Goal: Transaction & Acquisition: Obtain resource

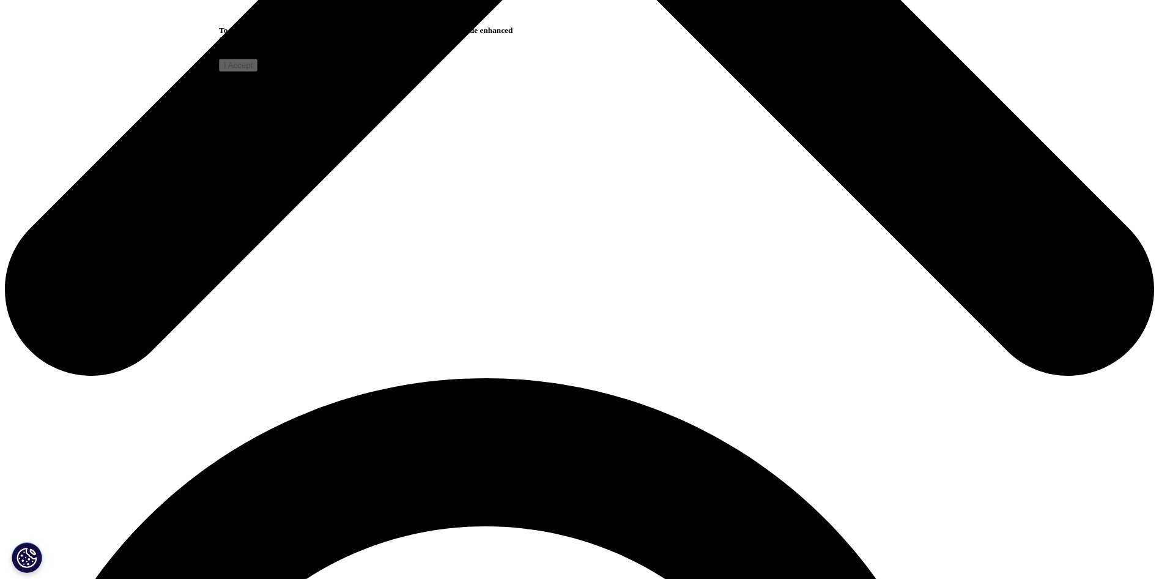
scroll to position [918, 0]
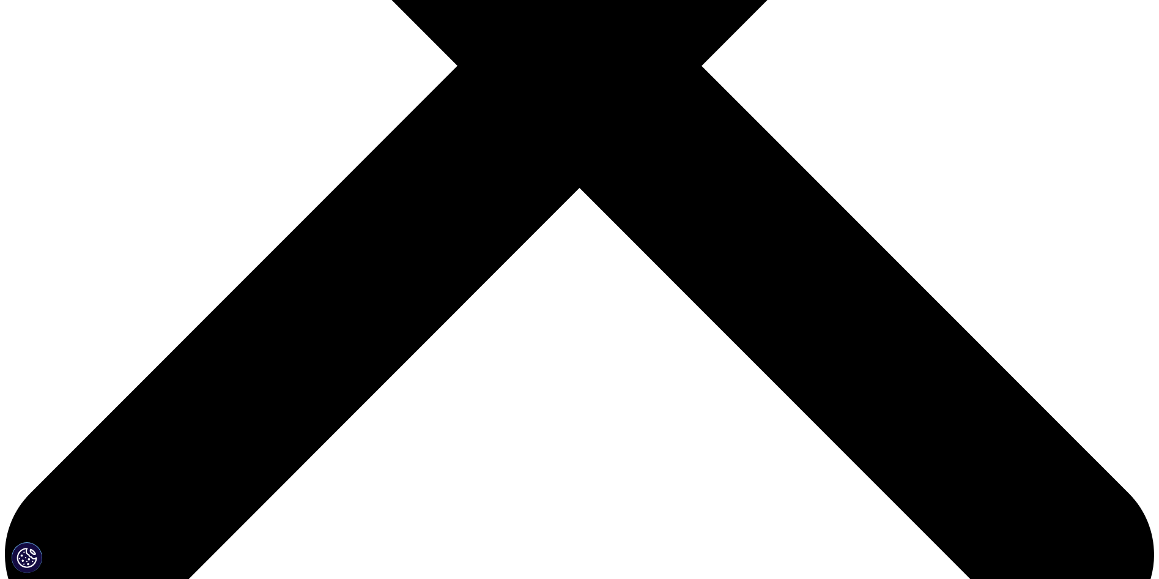
scroll to position [552, 0]
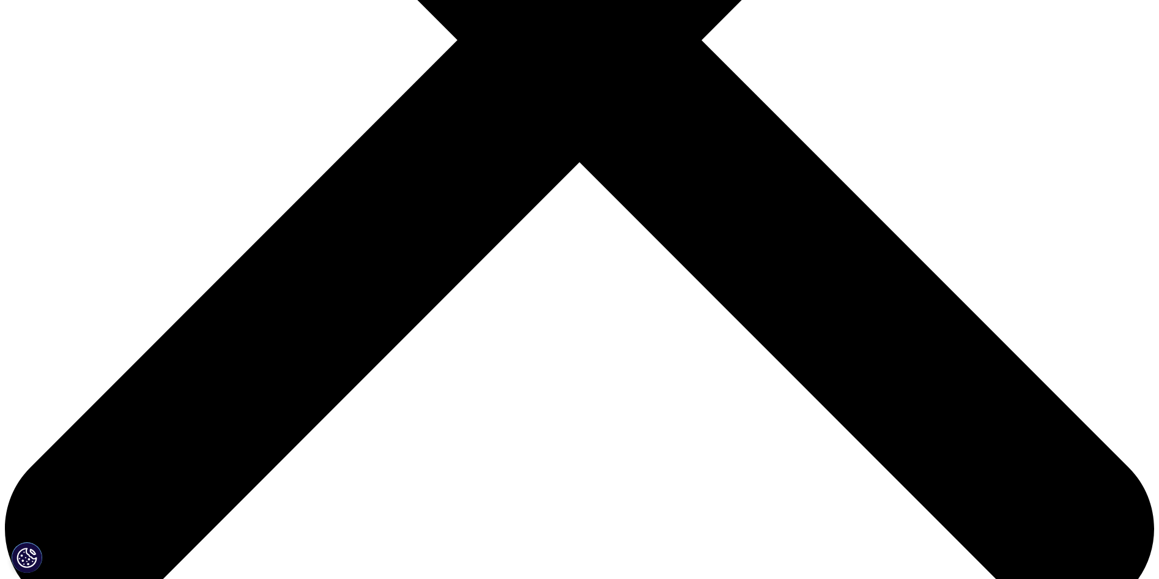
type input "[PERSON_NAME]"
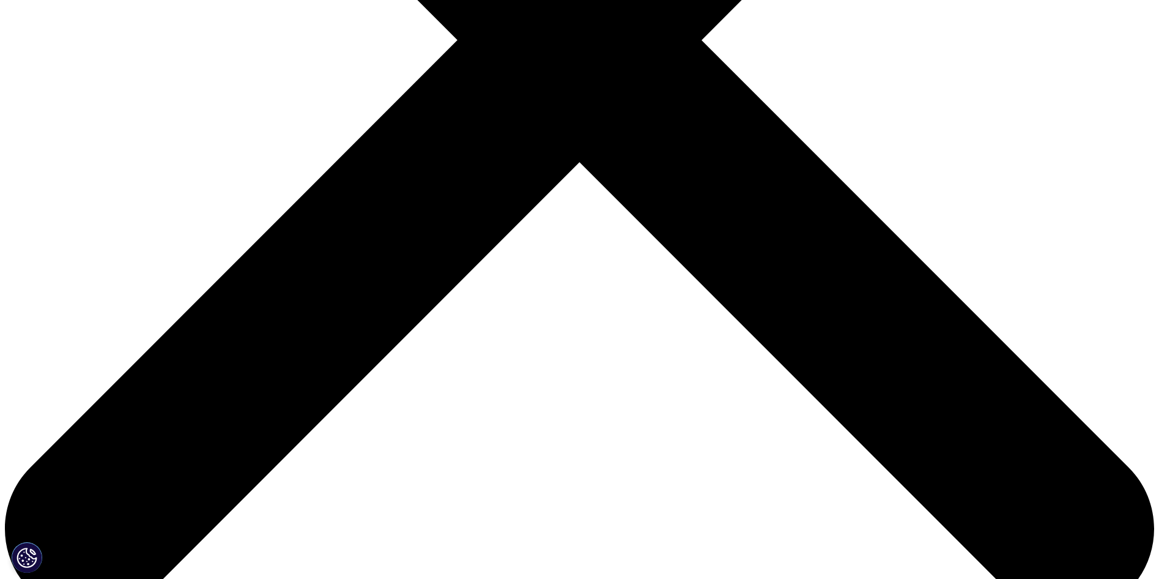
type input "[EMAIL_ADDRESS][DOMAIN_NAME]"
type input "Partner"
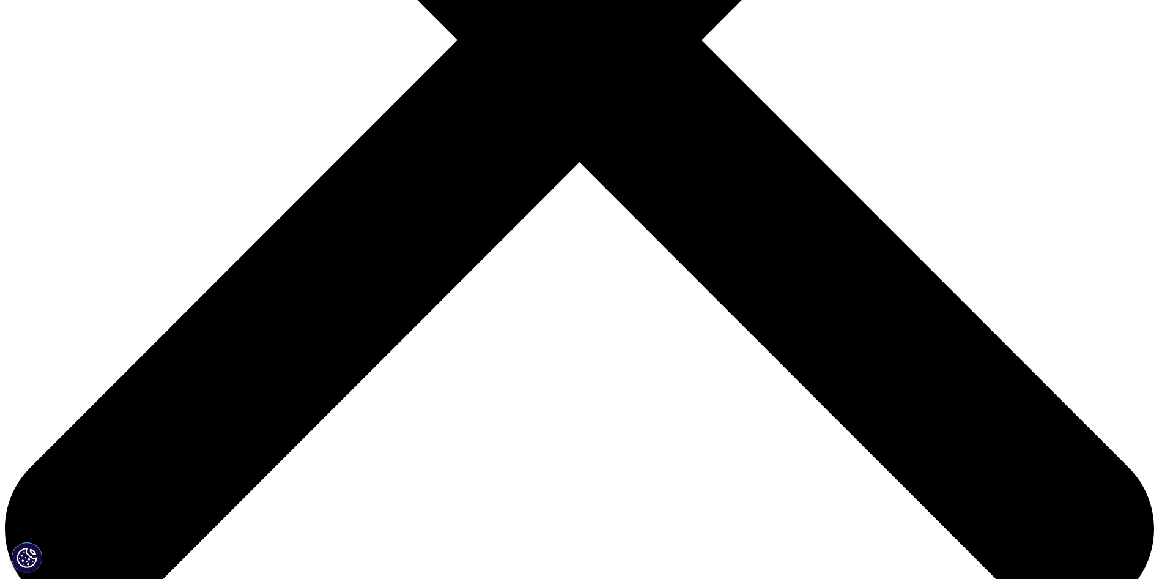
type input "CIL"
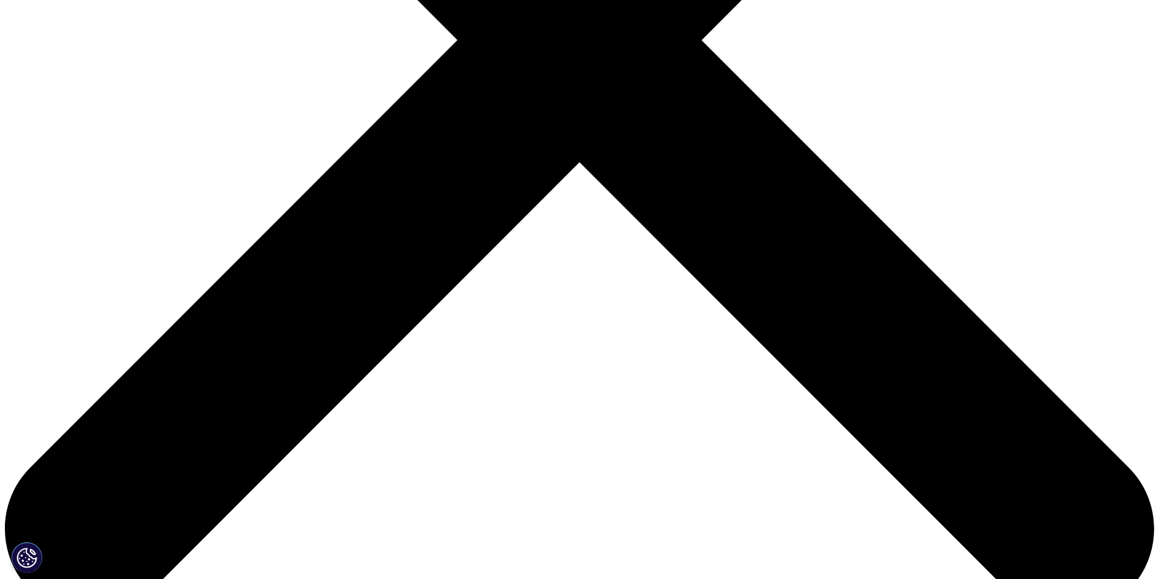
select select "France"
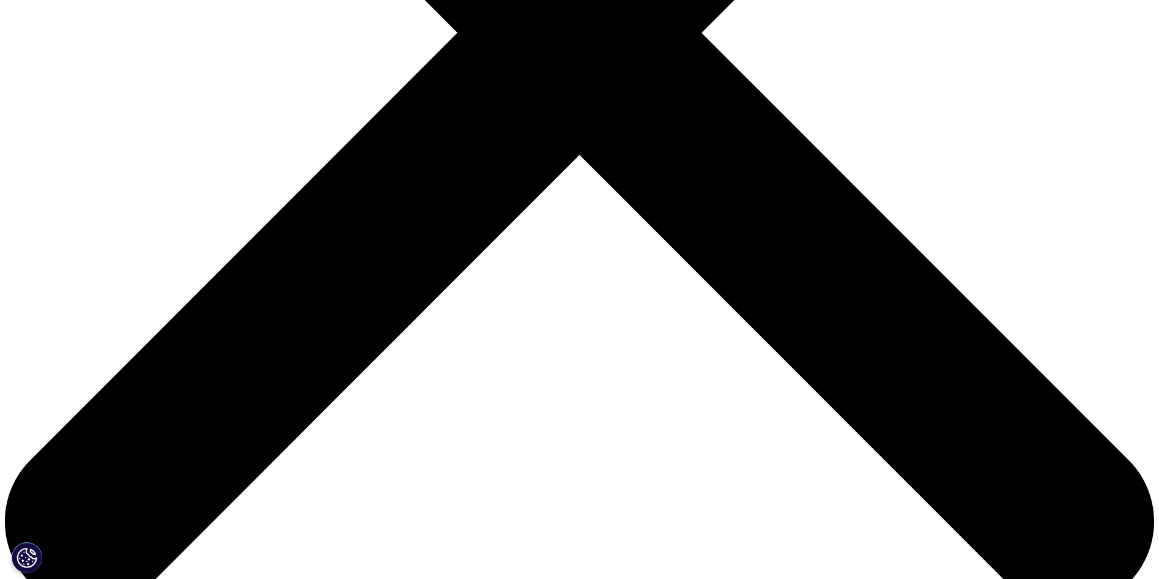
scroll to position [492, 722]
